Goal: Information Seeking & Learning: Learn about a topic

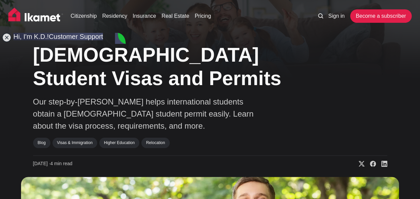
click at [243, 136] on div "Turkish Student Visas and Permits Our step-by-step guide helps international st…" at bounding box center [210, 103] width 354 height 128
click at [212, 149] on div "Blog Visas & Immigration Higher Education Relocation" at bounding box center [166, 143] width 267 height 13
click at [5, 37] on jdiv at bounding box center [6, 37] width 9 height 9
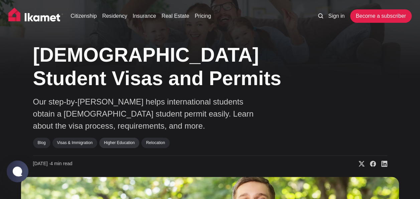
click at [128, 144] on link "Higher Education" at bounding box center [119, 142] width 40 height 10
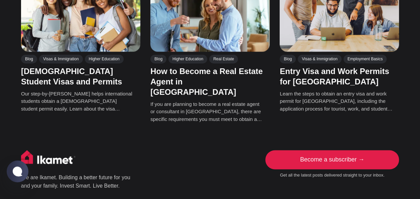
scroll to position [434, 0]
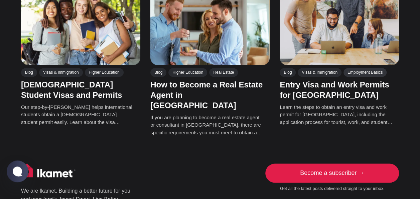
click at [351, 68] on link "Employment Basics" at bounding box center [365, 72] width 43 height 9
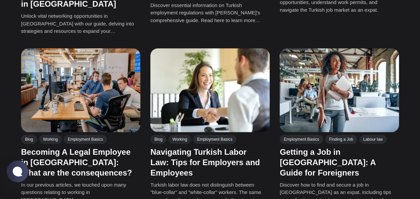
scroll to position [501, 0]
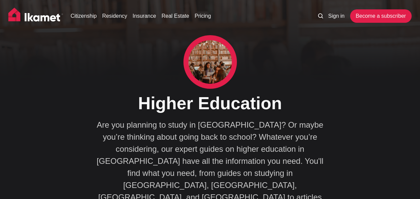
scroll to position [434, 0]
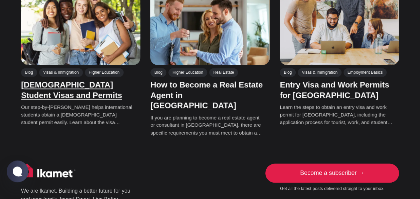
click at [67, 80] on link "[DEMOGRAPHIC_DATA] Student Visas and Permits" at bounding box center [71, 89] width 101 height 19
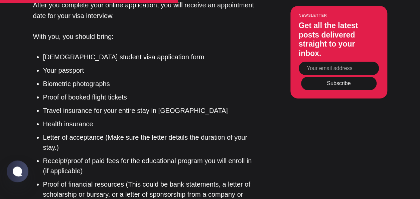
scroll to position [1136, 0]
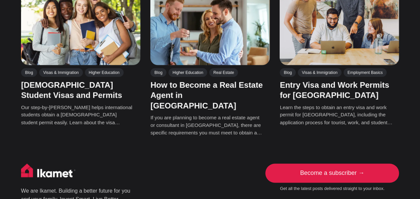
scroll to position [434, 0]
